Goal: Transaction & Acquisition: Register for event/course

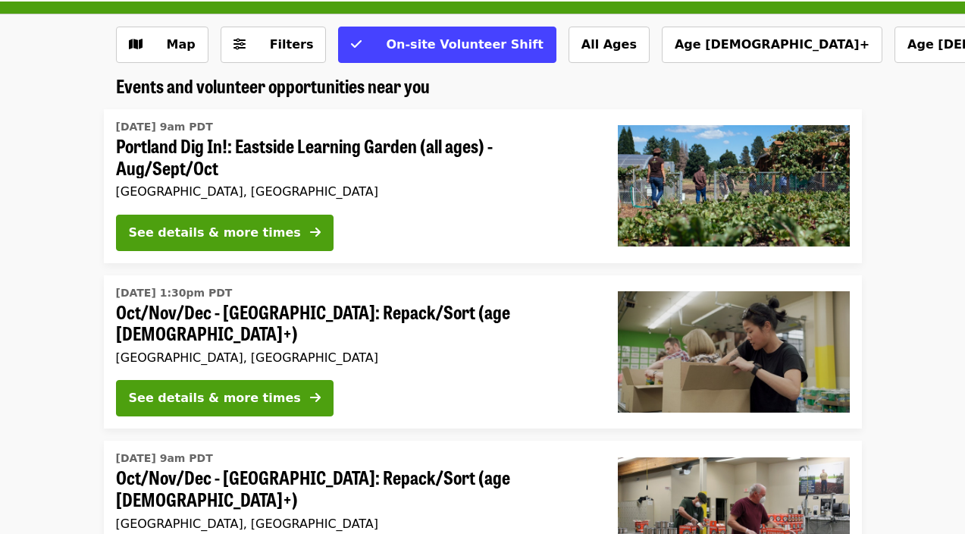
scroll to position [90, 0]
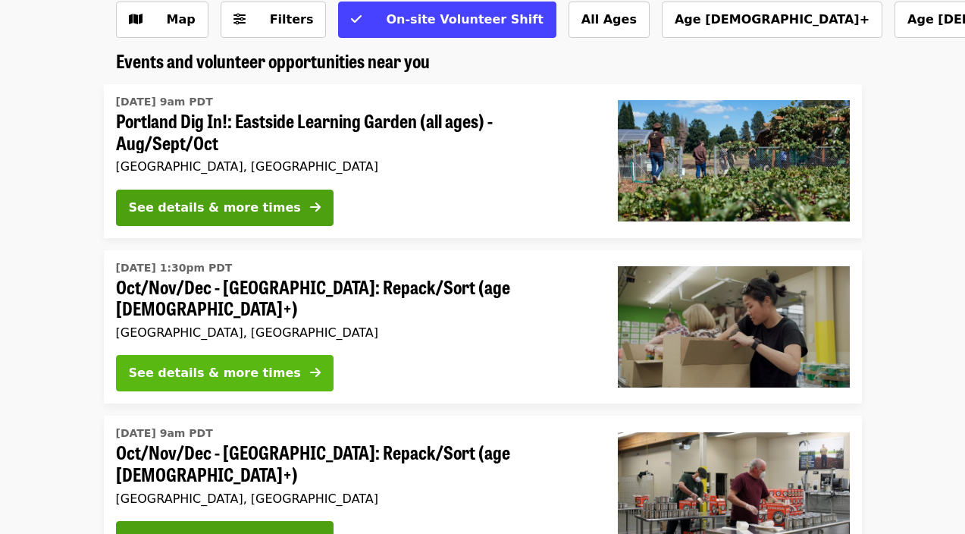
click at [212, 364] on div "See details & more times" at bounding box center [215, 373] width 172 height 18
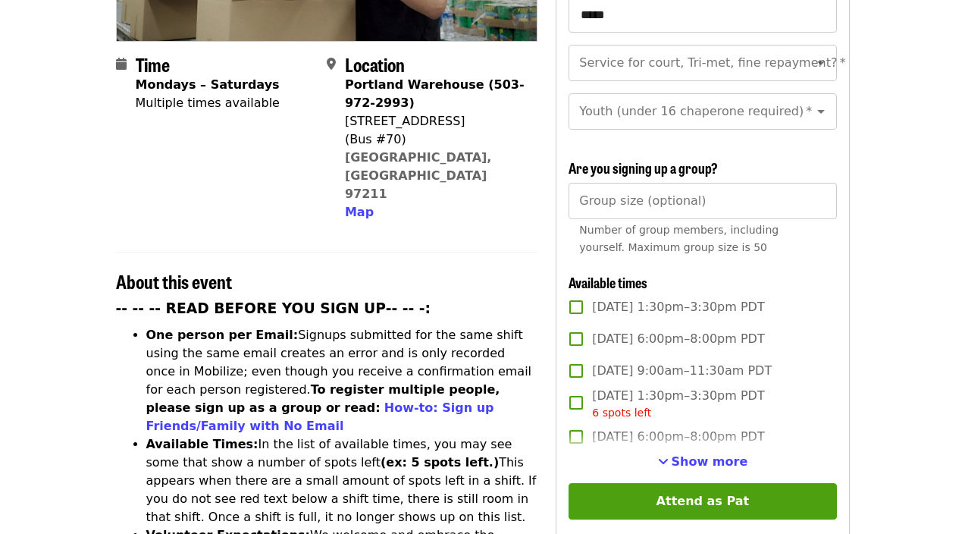
scroll to position [355, 0]
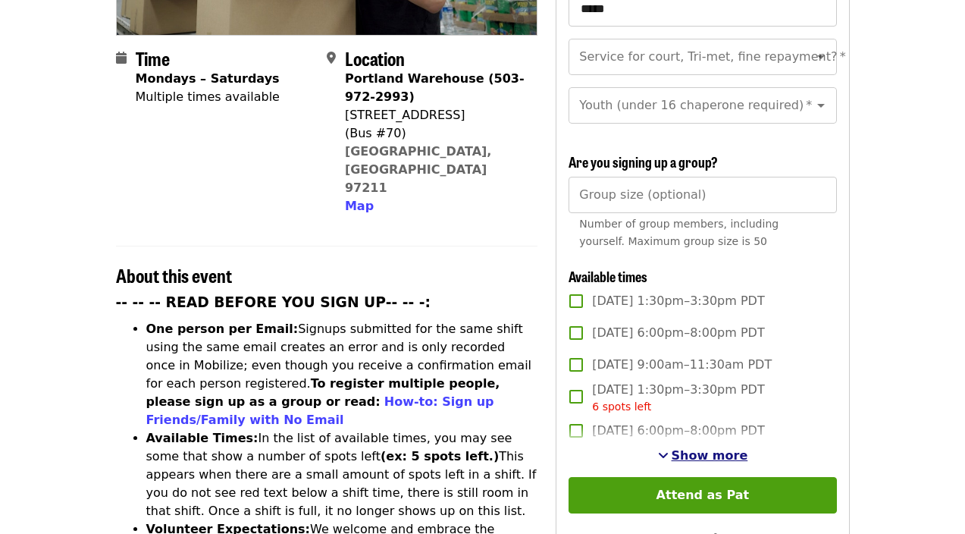
click at [694, 448] on span "Show more" at bounding box center [710, 455] width 77 height 14
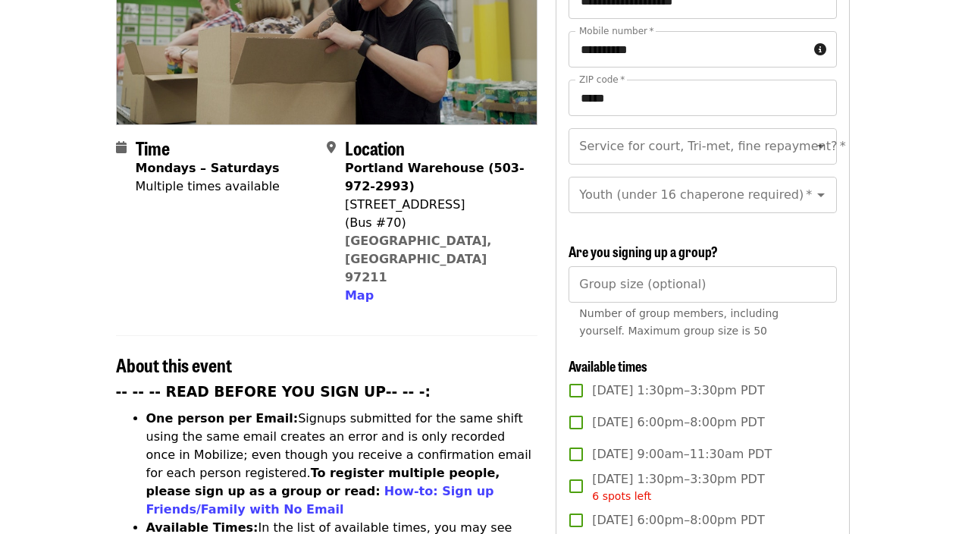
scroll to position [264, 0]
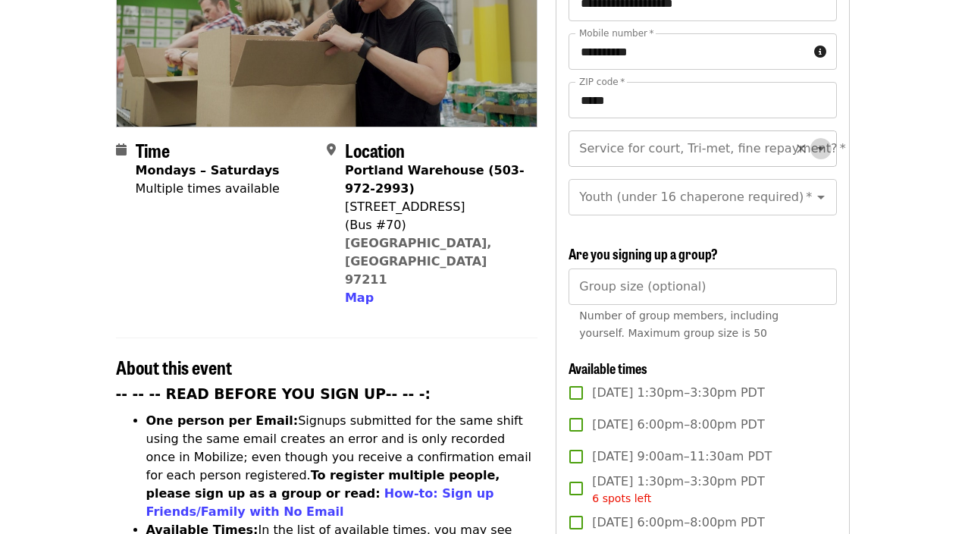
click at [822, 139] on icon "Open" at bounding box center [821, 148] width 18 height 18
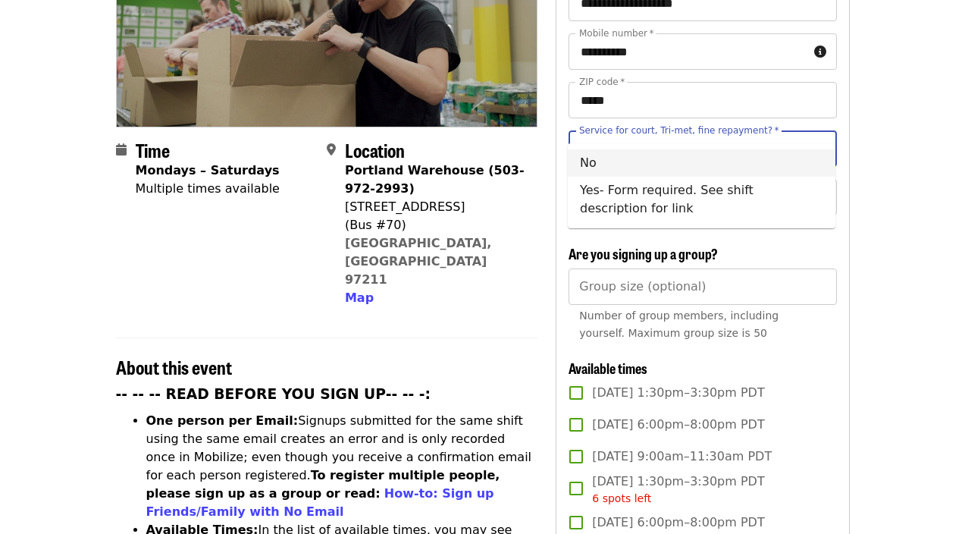
click at [594, 160] on li "No" at bounding box center [702, 162] width 268 height 27
type input "**"
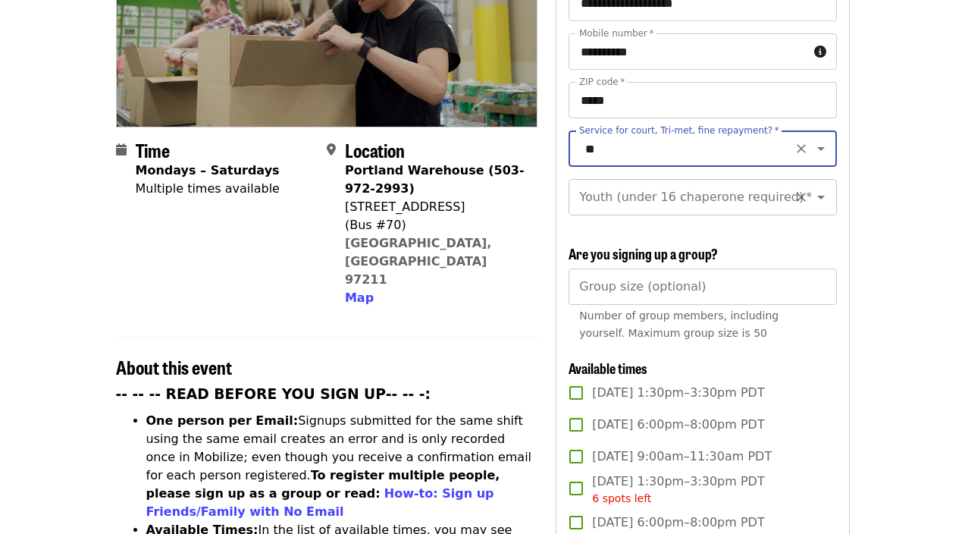
click at [819, 188] on icon "Open" at bounding box center [821, 197] width 18 height 18
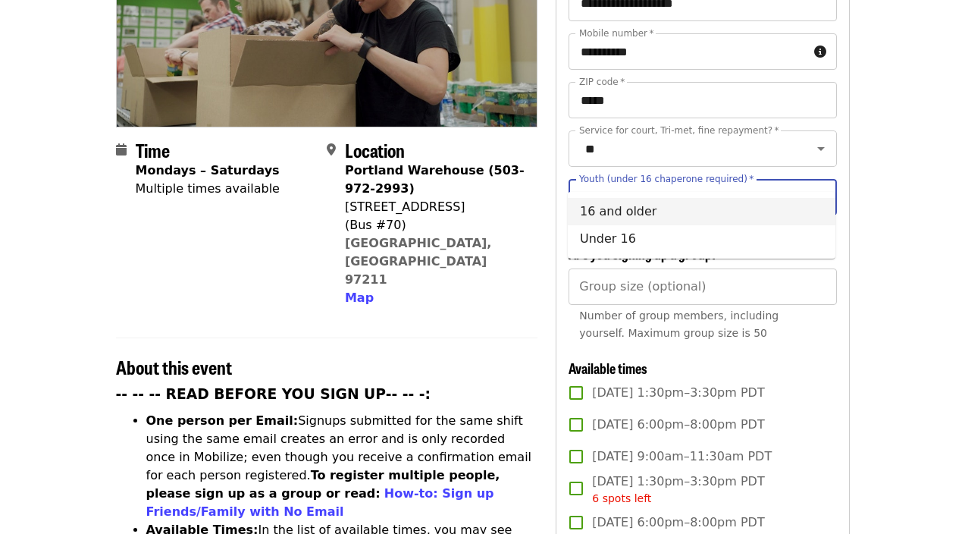
click at [615, 213] on li "16 and older" at bounding box center [702, 211] width 268 height 27
type input "**********"
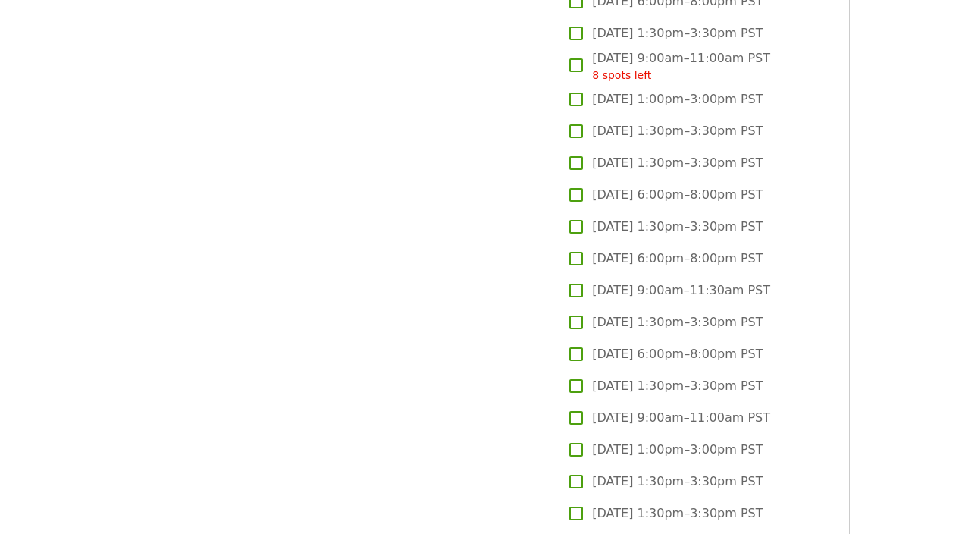
scroll to position [3730, 0]
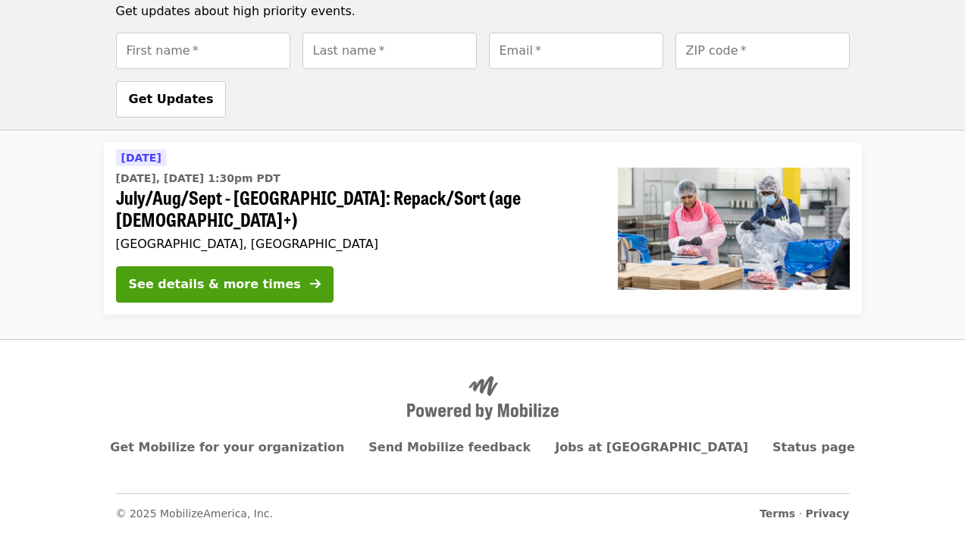
scroll to position [90, 0]
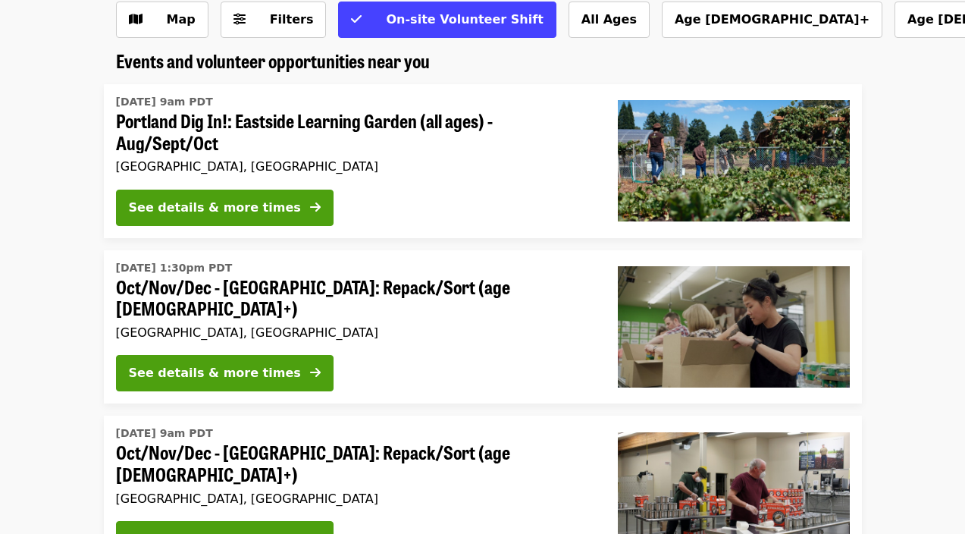
drag, startPoint x: 952, startPoint y: 186, endPoint x: 460, endPoint y: 224, distance: 493.4
click at [460, 224] on div "See details & more times" at bounding box center [355, 210] width 478 height 42
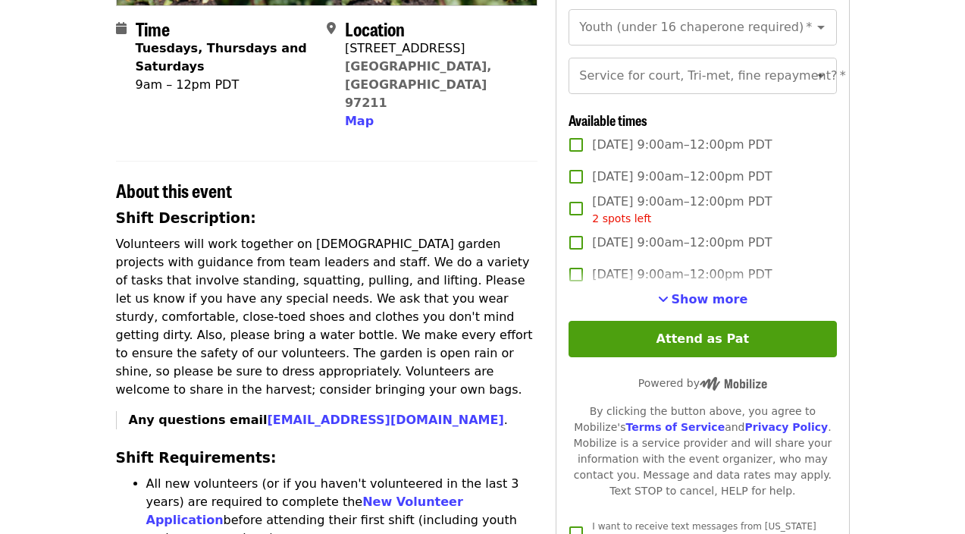
scroll to position [355, 0]
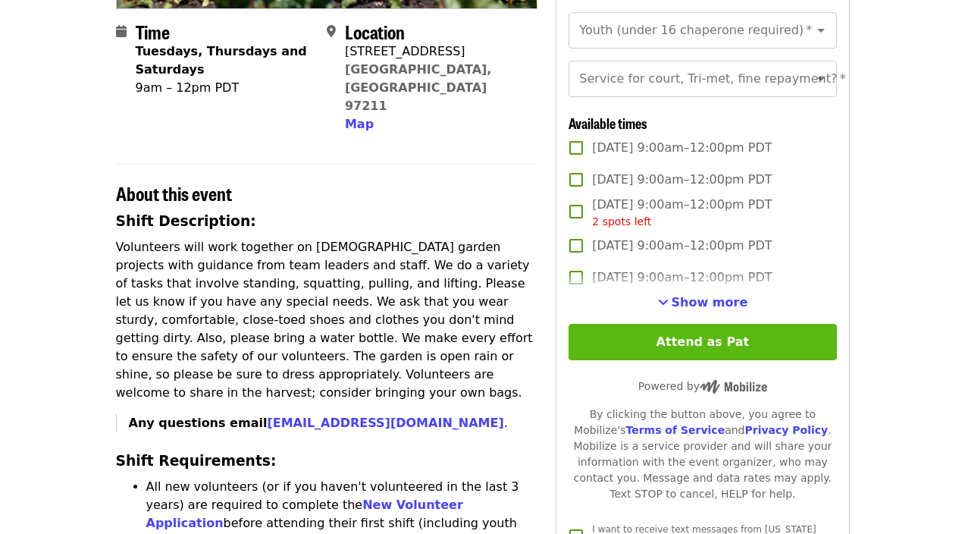
click at [677, 328] on button "Attend as Pat" at bounding box center [702, 342] width 268 height 36
click at [677, 341] on button "Attend as Pat" at bounding box center [702, 342] width 268 height 36
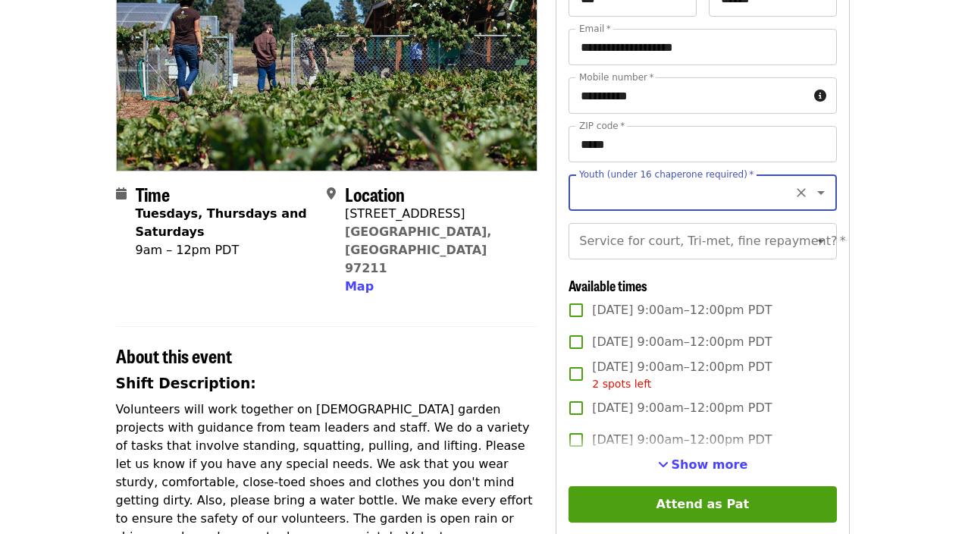
scroll to position [194, 0]
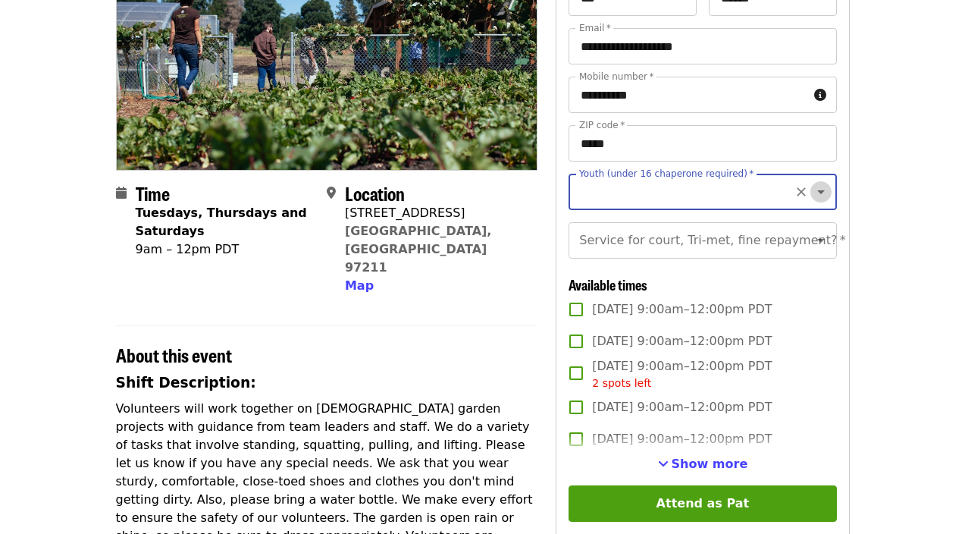
click at [818, 193] on icon "Open" at bounding box center [821, 192] width 18 height 18
click at [685, 226] on li "16 and older" at bounding box center [702, 232] width 268 height 27
type input "**********"
click at [822, 235] on icon "Open" at bounding box center [821, 240] width 18 height 18
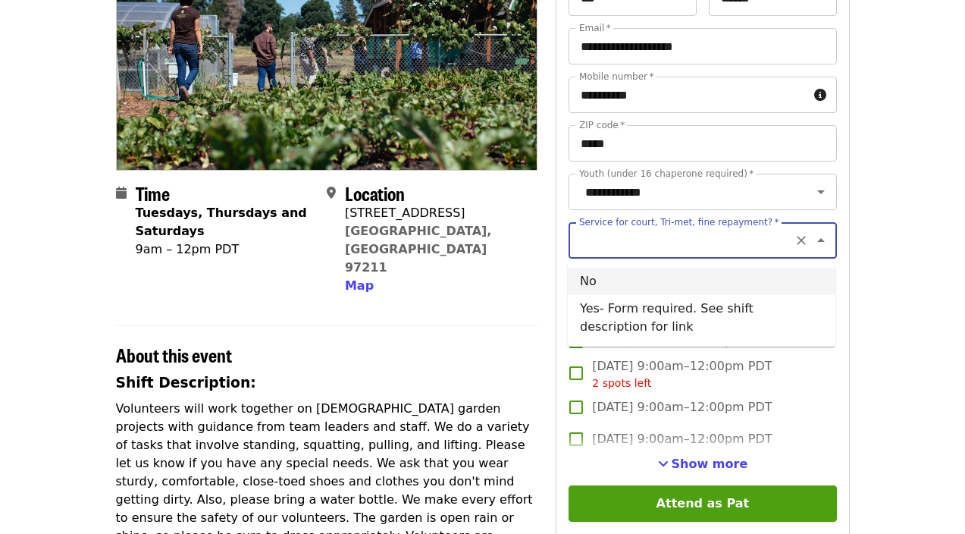
click at [641, 276] on li "No" at bounding box center [702, 281] width 268 height 27
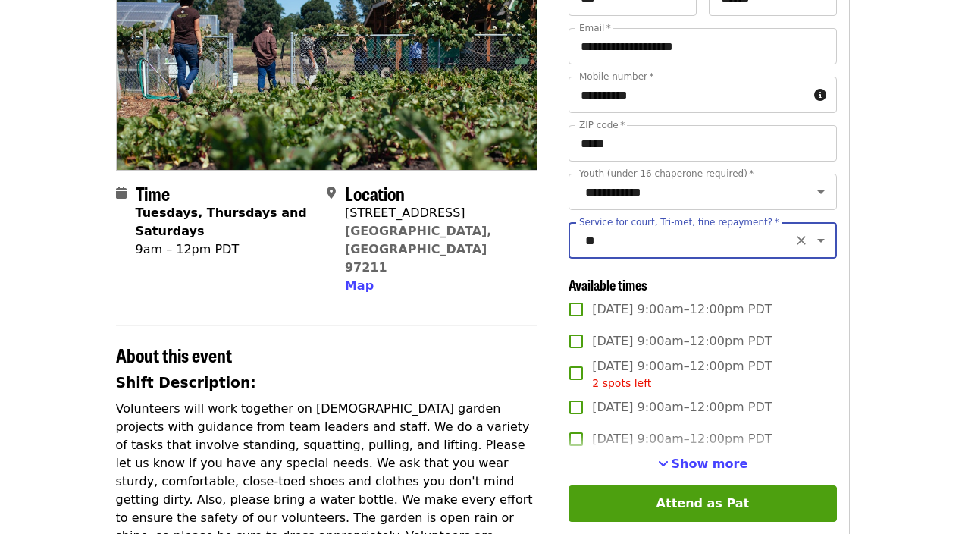
type input "**"
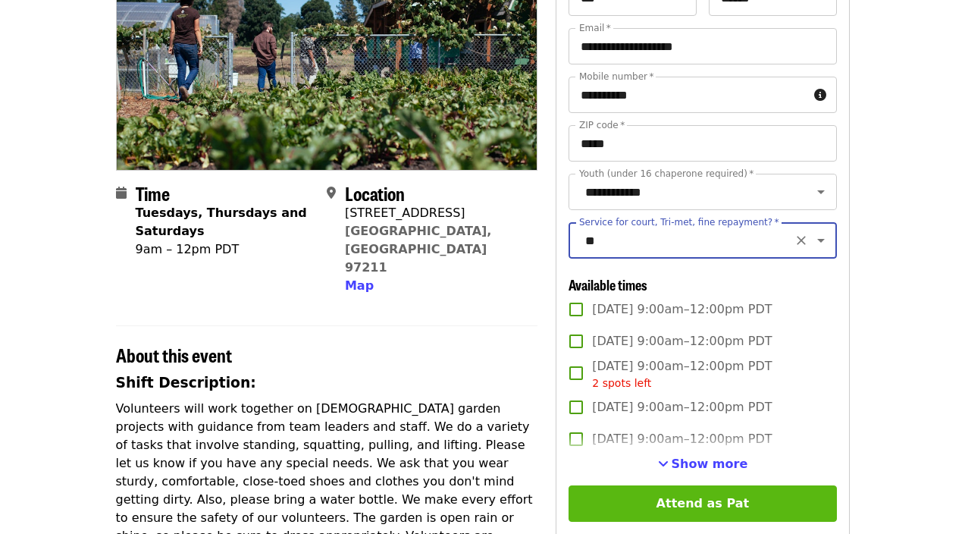
click at [678, 490] on button "Attend as Pat" at bounding box center [702, 503] width 268 height 36
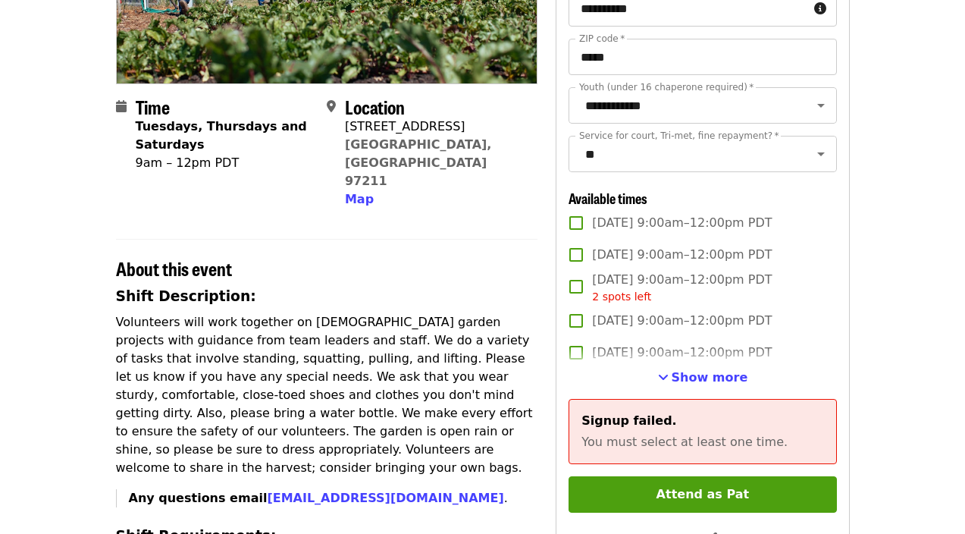
scroll to position [284, 0]
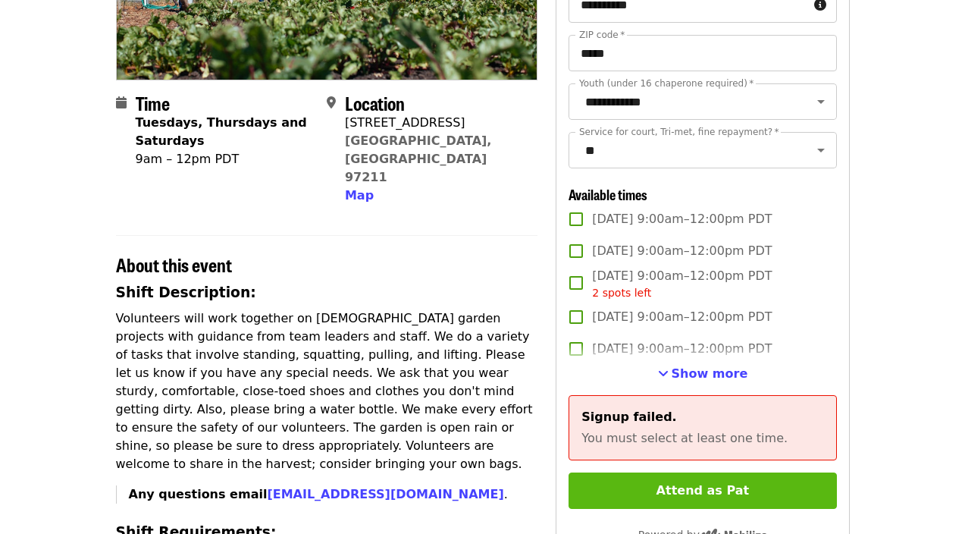
click at [706, 493] on button "Attend as Pat" at bounding box center [702, 490] width 268 height 36
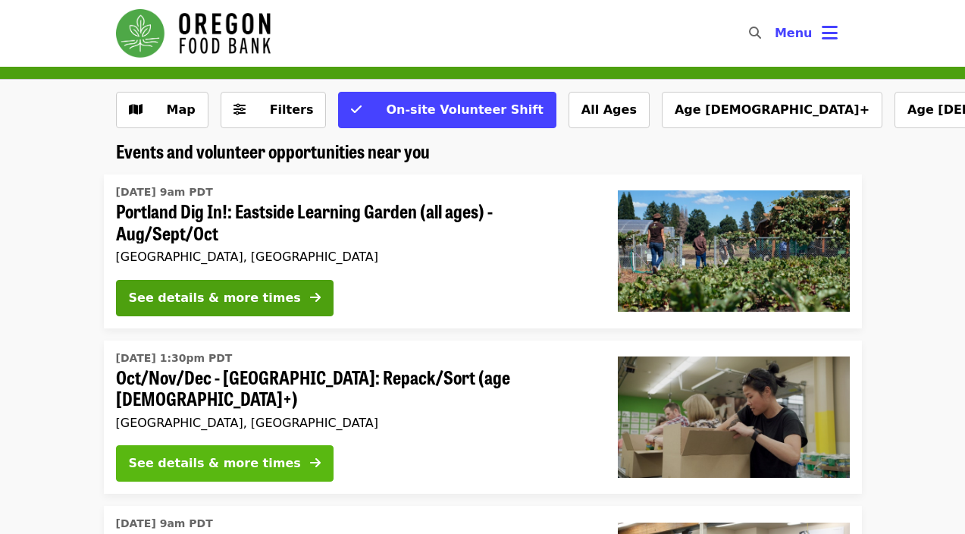
click at [243, 454] on div "See details & more times" at bounding box center [215, 463] width 172 height 18
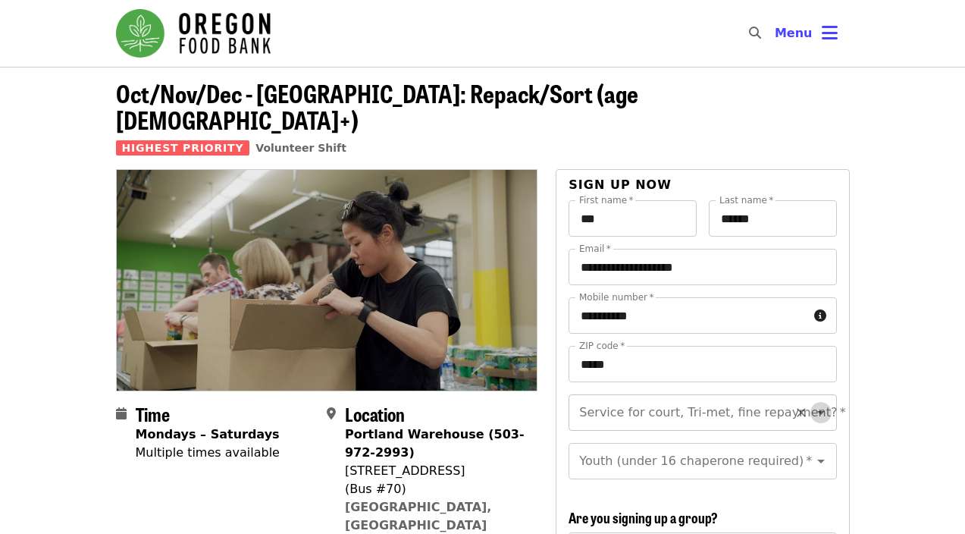
click at [822, 403] on icon "Open" at bounding box center [821, 412] width 18 height 18
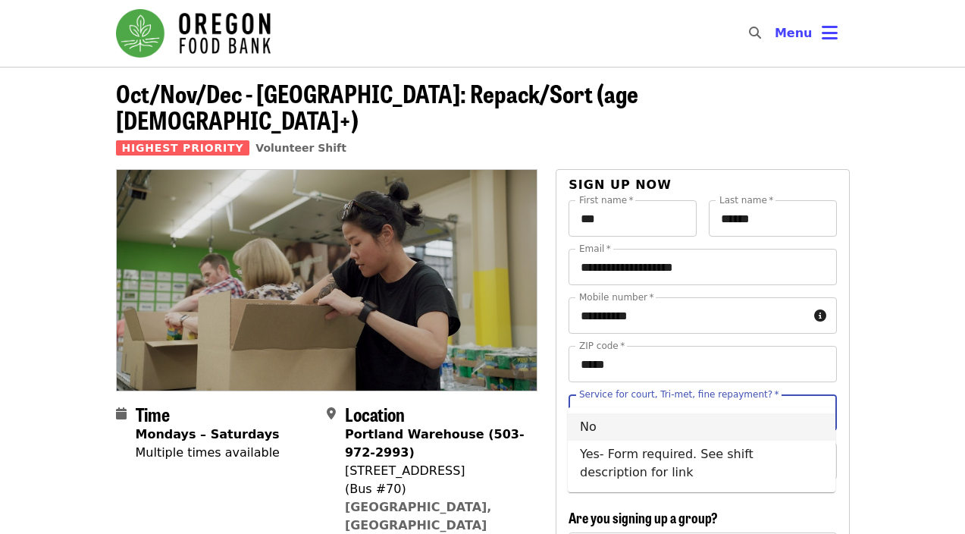
click at [727, 428] on li "No" at bounding box center [702, 426] width 268 height 27
type input "**"
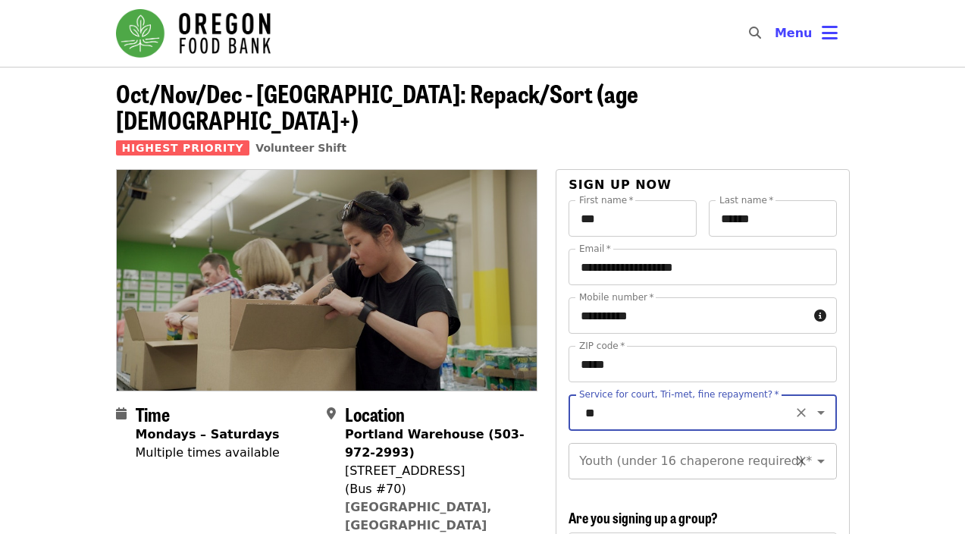
click at [822, 459] on icon "Open" at bounding box center [821, 461] width 8 height 4
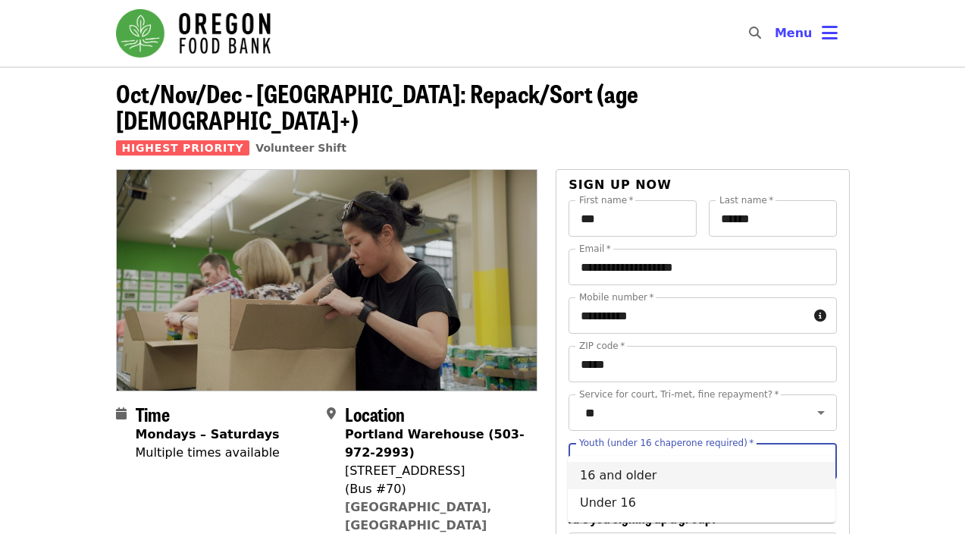
click at [650, 475] on li "16 and older" at bounding box center [702, 475] width 268 height 27
type input "**********"
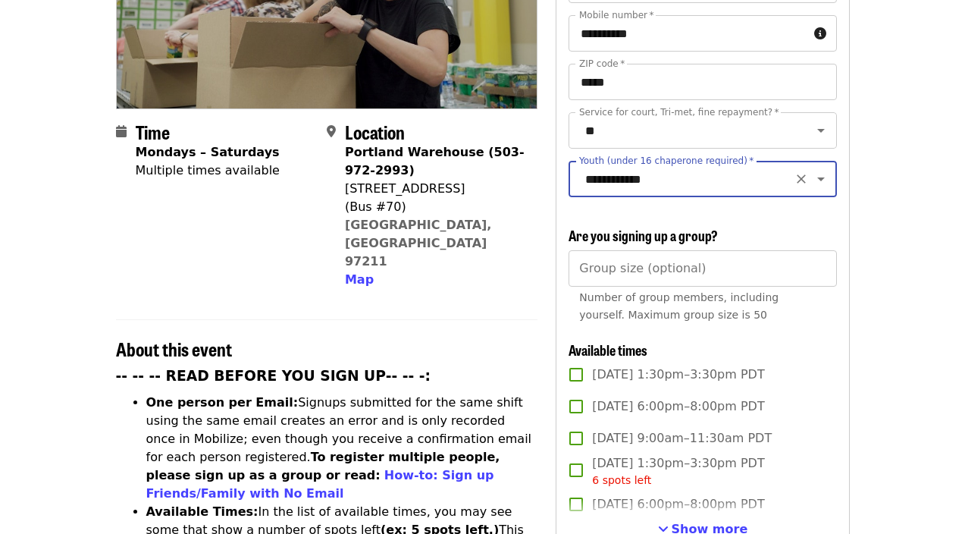
scroll to position [295, 0]
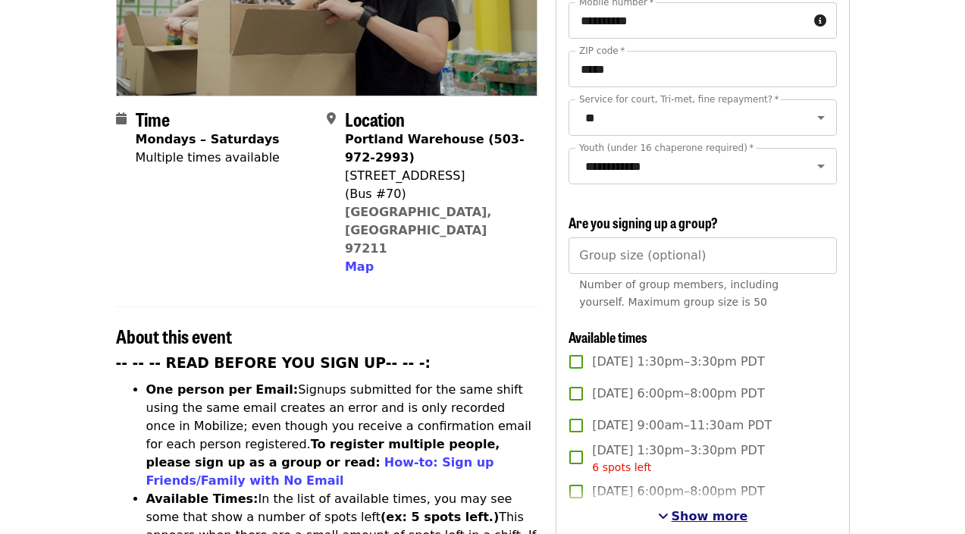
click at [715, 509] on span "Show more" at bounding box center [710, 516] width 77 height 14
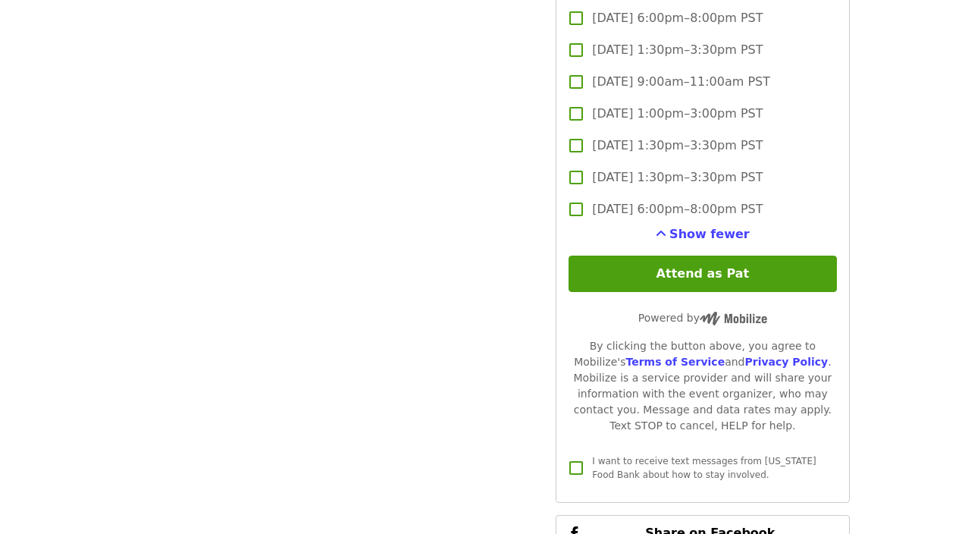
scroll to position [4073, 0]
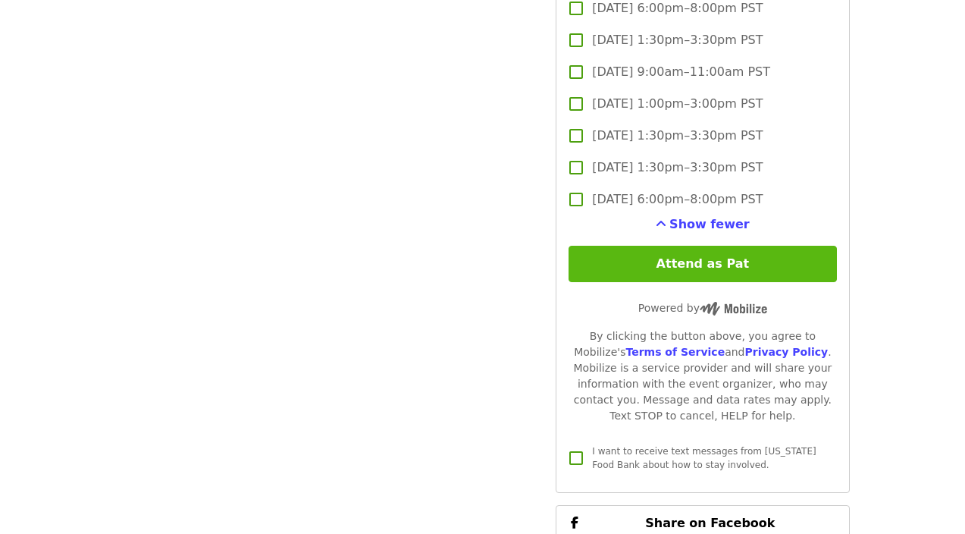
click at [690, 246] on button "Attend as Pat" at bounding box center [702, 264] width 268 height 36
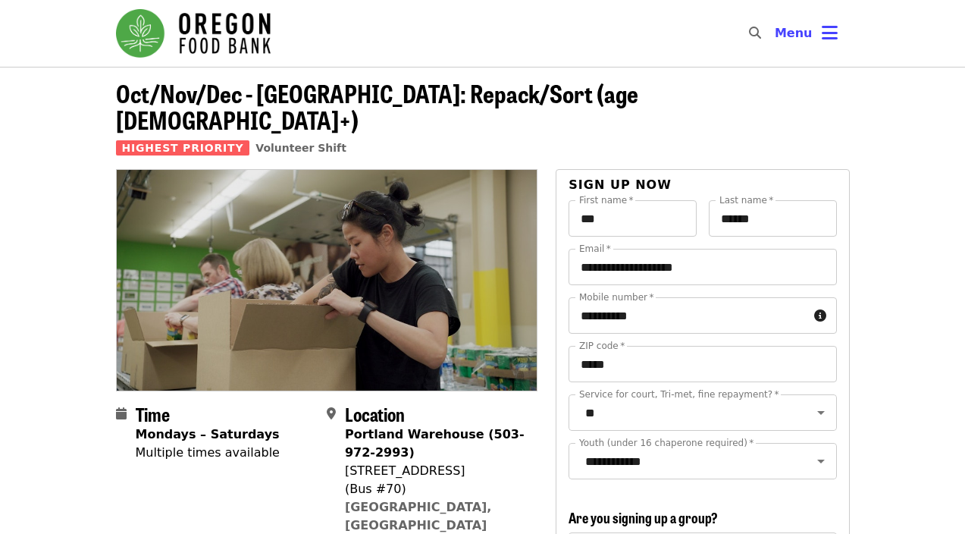
scroll to position [0, 0]
